Goal: Transaction & Acquisition: Download file/media

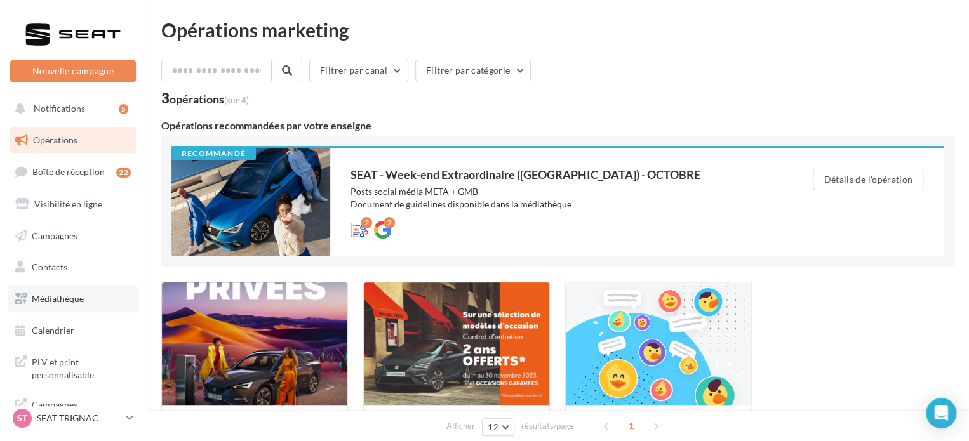
click at [68, 290] on link "Médiathèque" at bounding box center [73, 299] width 131 height 27
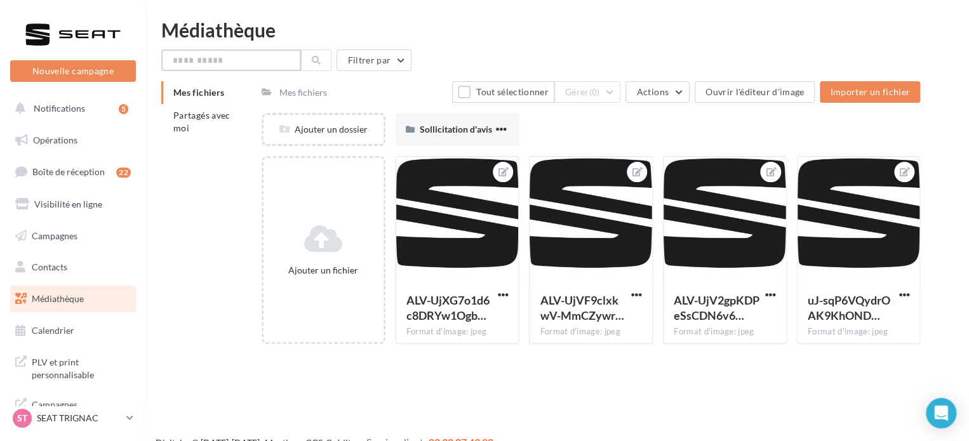
click at [221, 60] on input "text" at bounding box center [231, 61] width 140 height 22
click at [213, 127] on li "Partagés avec moi" at bounding box center [206, 122] width 90 height 36
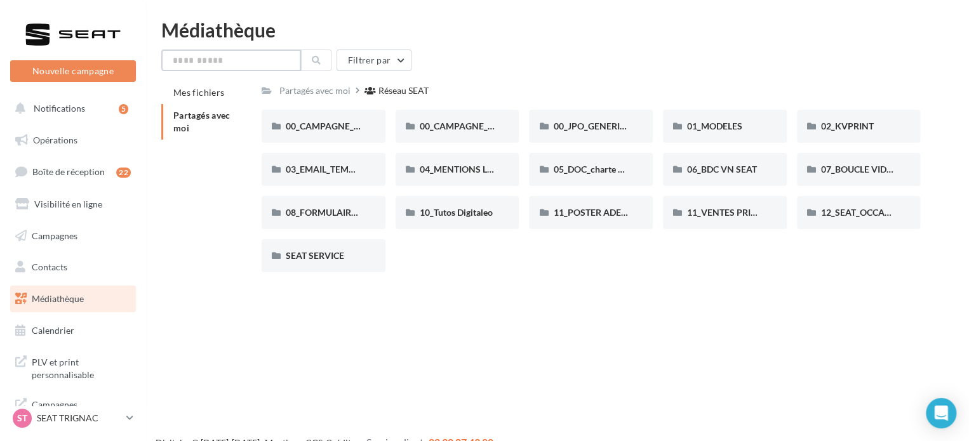
click at [209, 55] on input "text" at bounding box center [231, 61] width 140 height 22
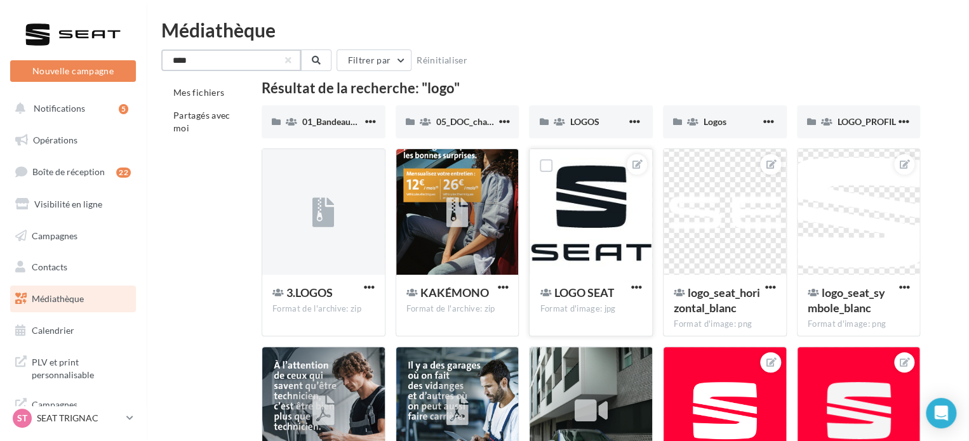
type input "****"
click at [584, 230] on div at bounding box center [590, 212] width 123 height 127
click at [633, 286] on span "button" at bounding box center [636, 287] width 11 height 11
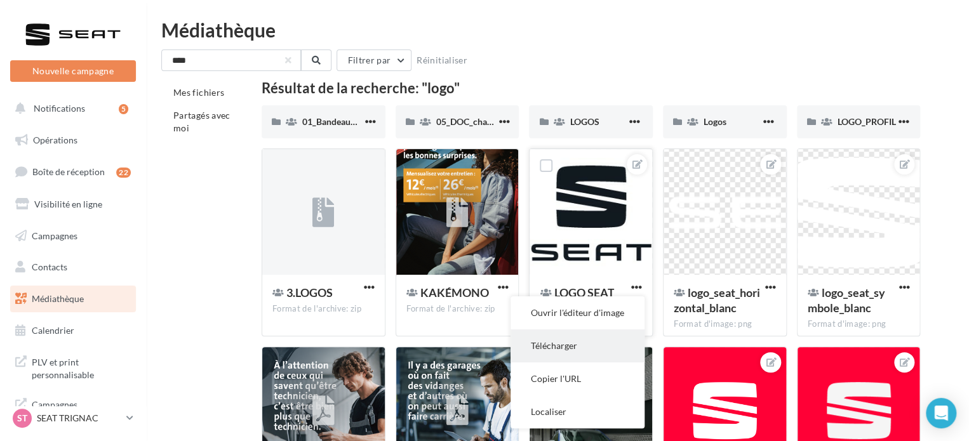
click at [565, 343] on button "Télécharger" at bounding box center [577, 345] width 134 height 33
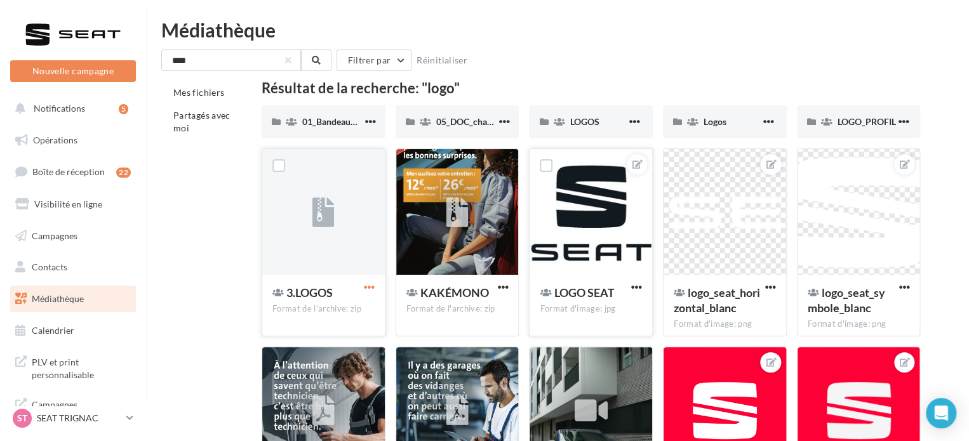
click at [367, 289] on span "button" at bounding box center [369, 287] width 11 height 11
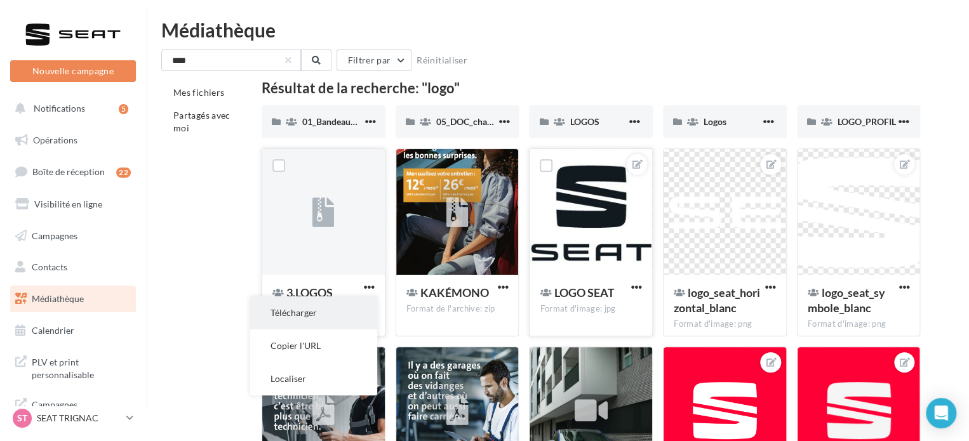
click at [324, 317] on button "Télécharger" at bounding box center [313, 312] width 127 height 33
